Goal: Information Seeking & Learning: Find specific fact

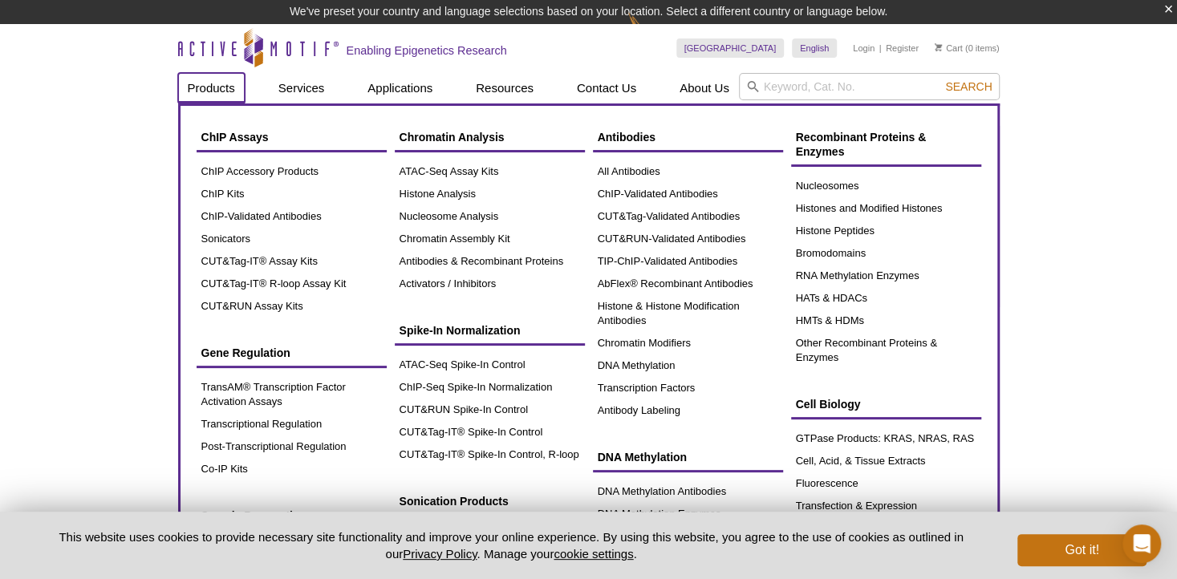
click at [194, 75] on link "Products" at bounding box center [211, 88] width 67 height 30
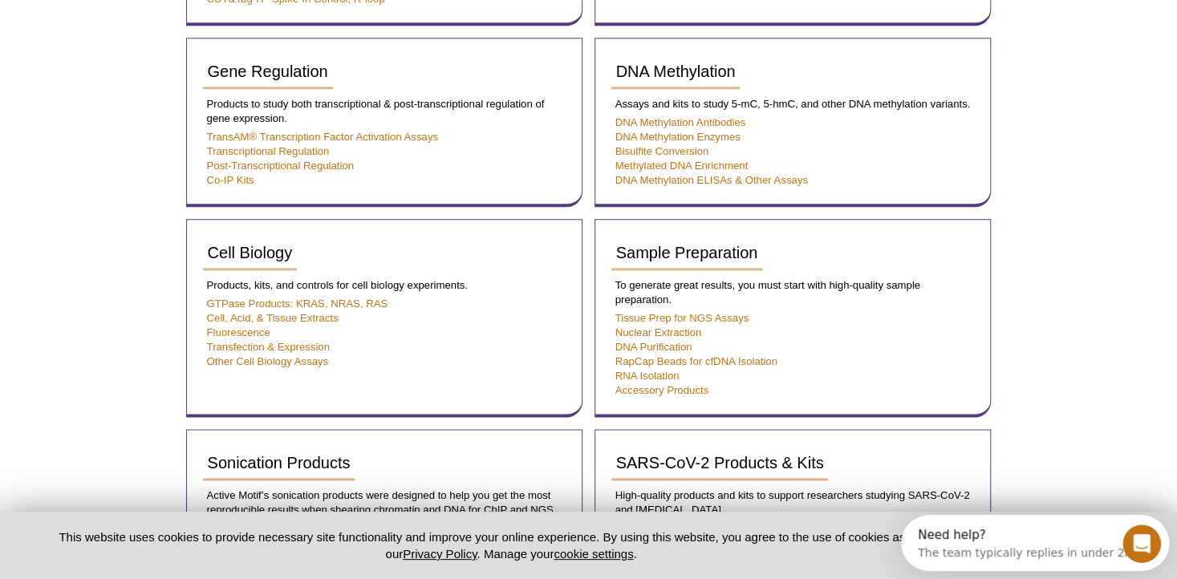
scroll to position [1018, 0]
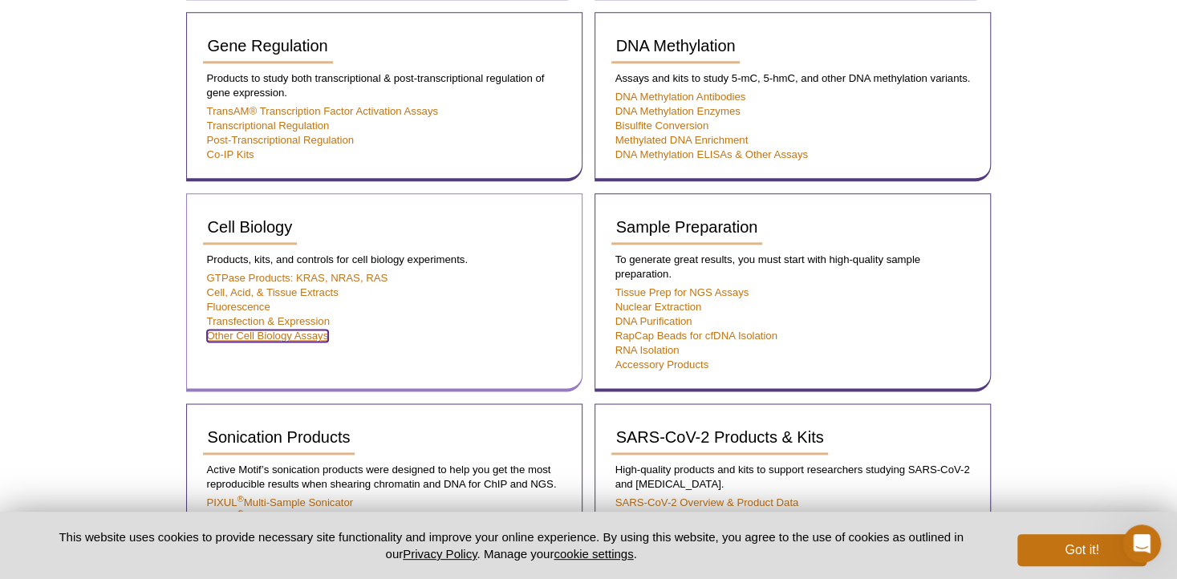
click at [241, 331] on link "Other Cell Biology Assays" at bounding box center [268, 336] width 122 height 12
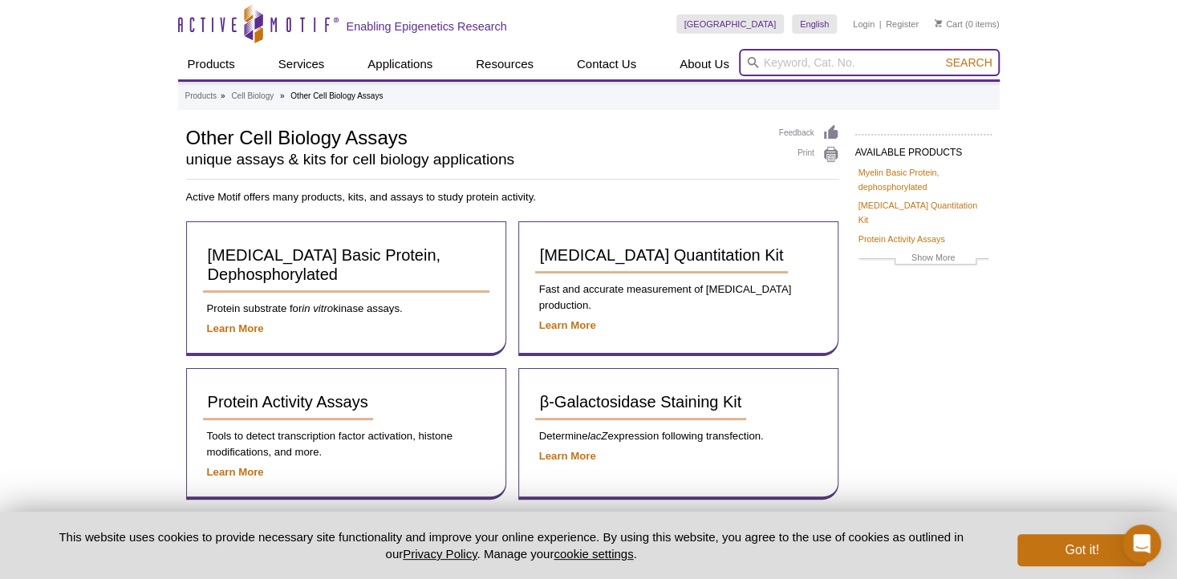
click at [777, 62] on input "search" at bounding box center [869, 62] width 261 height 27
type input "mitotic"
click at [940, 55] on button "Search" at bounding box center [968, 62] width 56 height 14
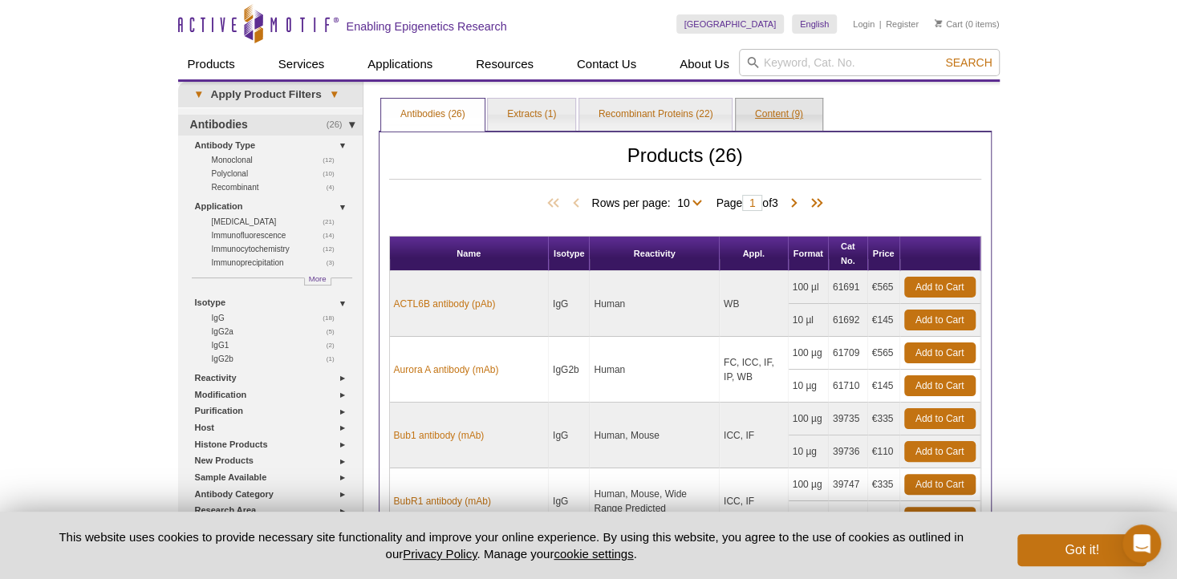
click at [763, 110] on link "Content (9)" at bounding box center [779, 115] width 87 height 32
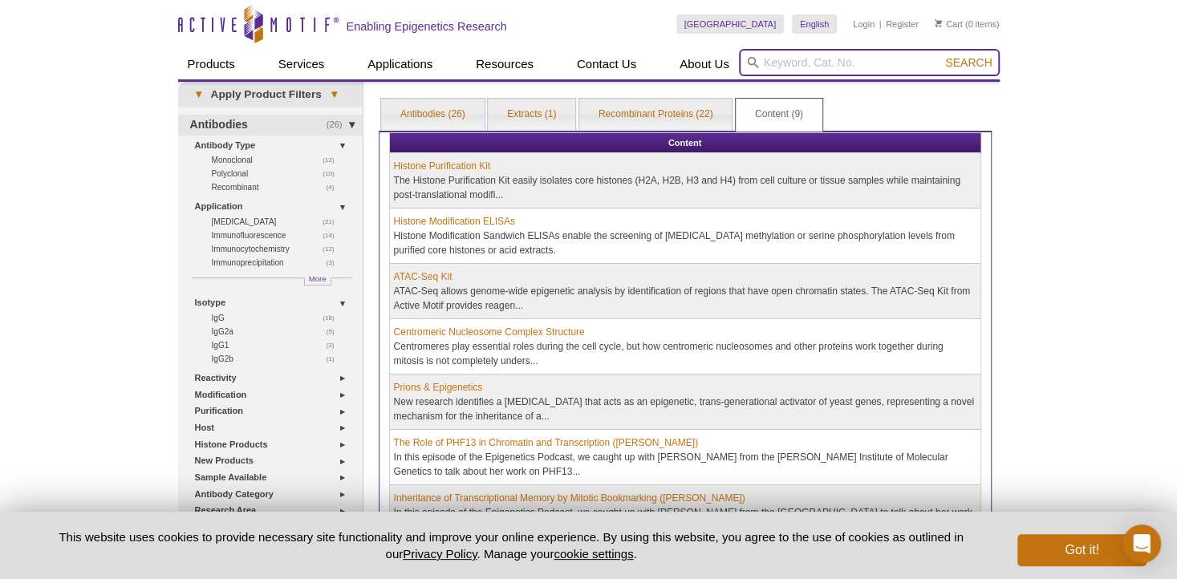
click at [782, 62] on input "search" at bounding box center [869, 62] width 261 height 27
type input "18021"
click at [940, 55] on button "Search" at bounding box center [968, 62] width 56 height 14
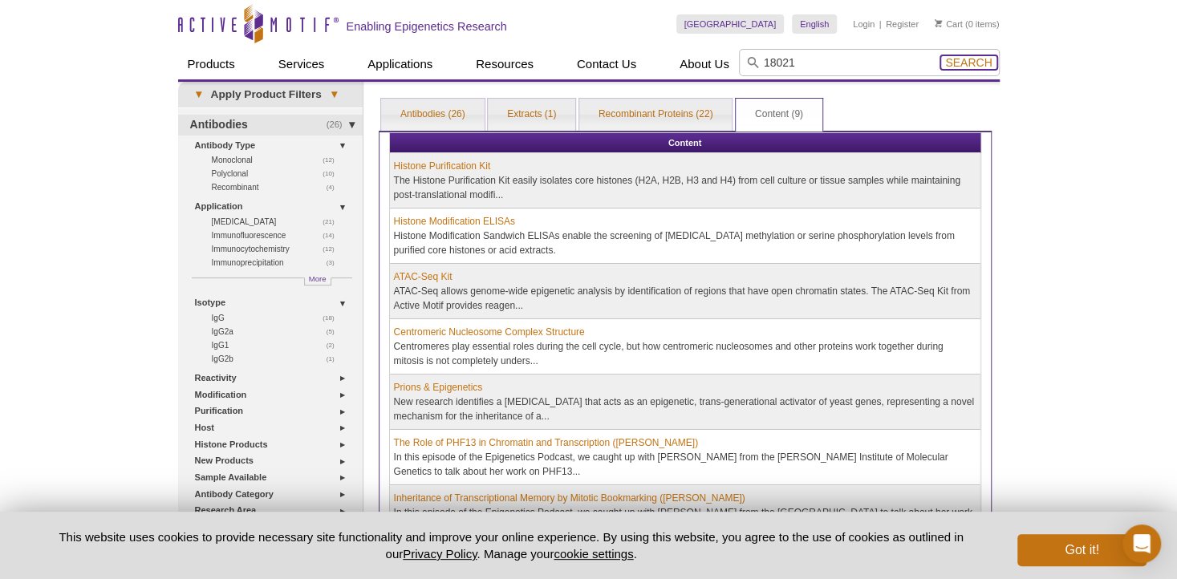
click at [959, 61] on span "Search" at bounding box center [968, 62] width 47 height 13
